Goal: Find specific page/section: Find specific page/section

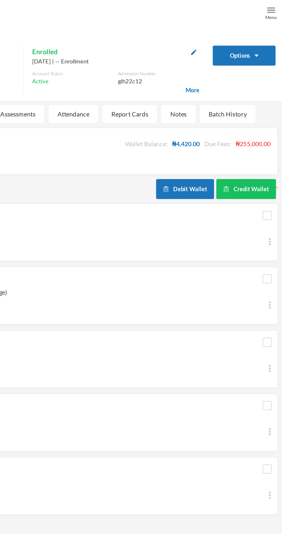
click at [273, 11] on div "Menu" at bounding box center [274, 11] width 7 height 4
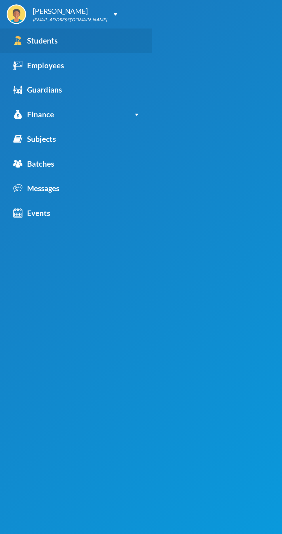
click at [52, 26] on link "Students" at bounding box center [49, 26] width 99 height 16
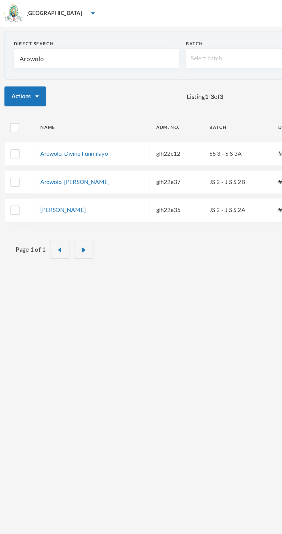
click at [24, 39] on input "Arowolo" at bounding box center [62, 38] width 101 height 13
click at [18, 40] on input "Arowolo" at bounding box center [62, 38] width 101 height 13
click at [24, 37] on input "Arowolo" at bounding box center [62, 38] width 101 height 13
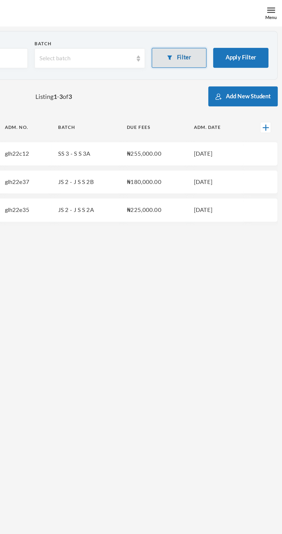
click at [206, 42] on button "Filter" at bounding box center [215, 37] width 36 height 13
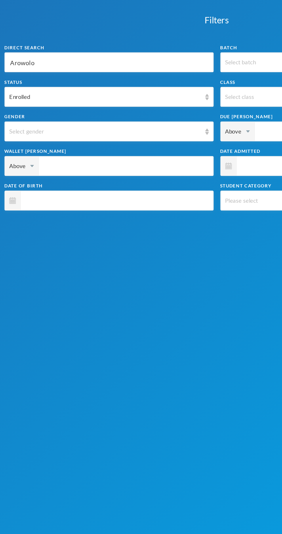
click at [89, 38] on input "Arowolo" at bounding box center [71, 40] width 130 height 13
type input "Arowolol"
type input "Arowolo"
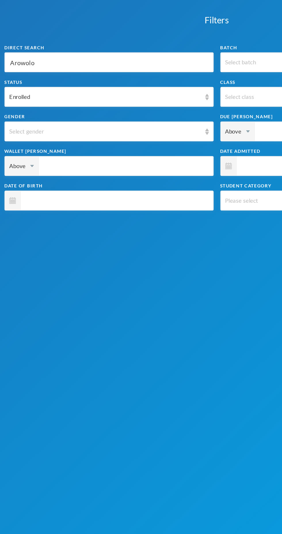
type input "Arowol"
type input "Arowo"
type input "Arow"
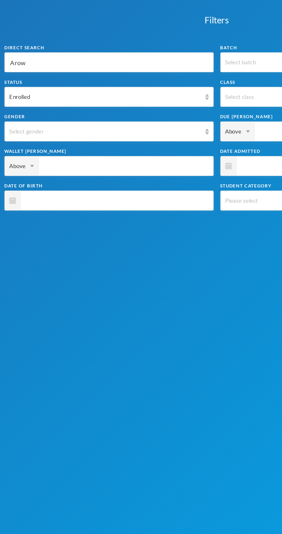
type input "Arow"
type input "Aro"
type input "Ar"
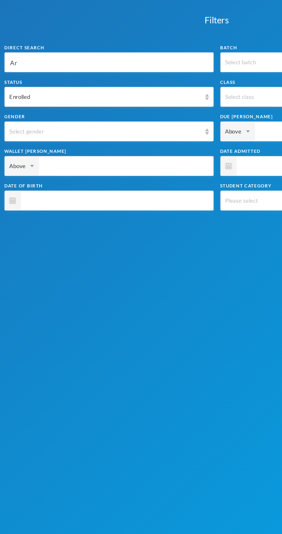
type input "A"
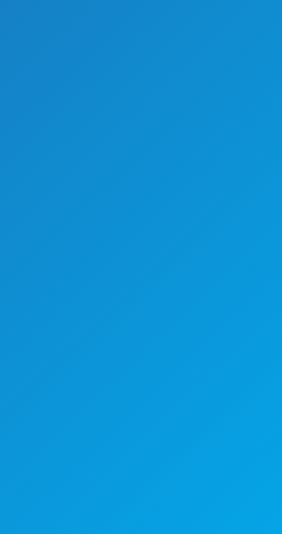
scroll to position [17, 0]
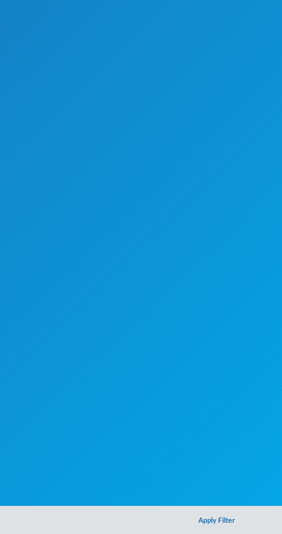
click at [146, 526] on button "Apply Filter" at bounding box center [141, 524] width 282 height 18
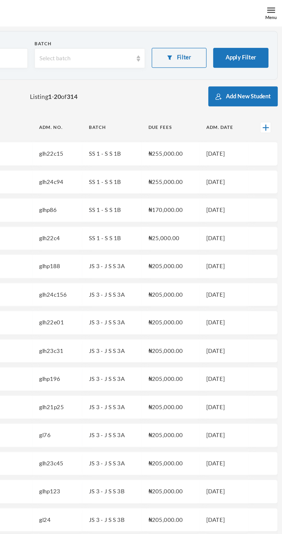
scroll to position [0, 0]
